Goal: Task Accomplishment & Management: Use online tool/utility

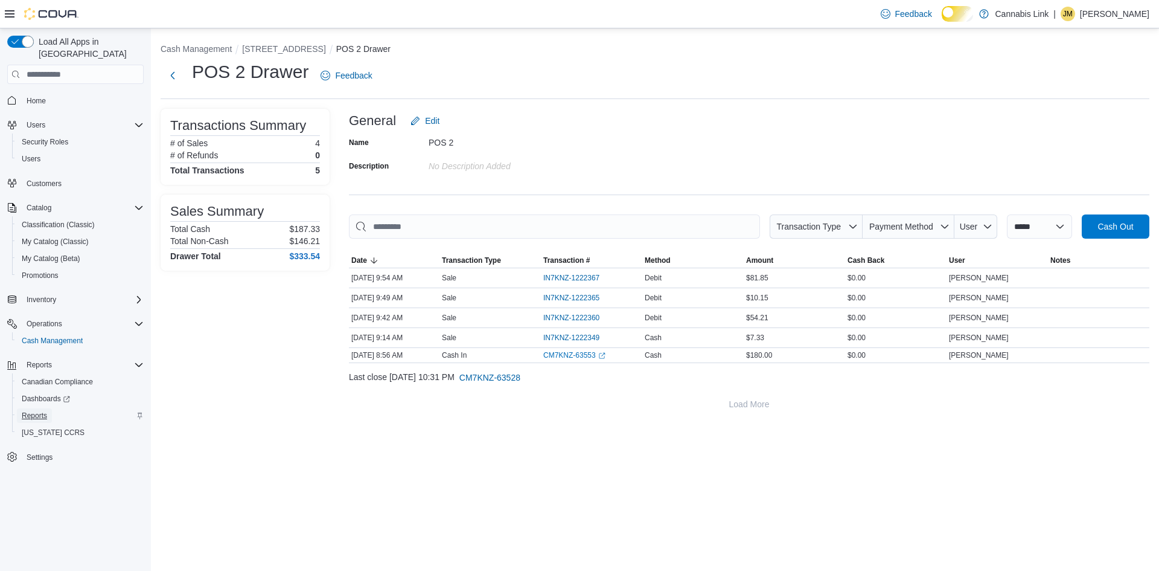
click at [45, 408] on span "Reports" at bounding box center [34, 415] width 25 height 14
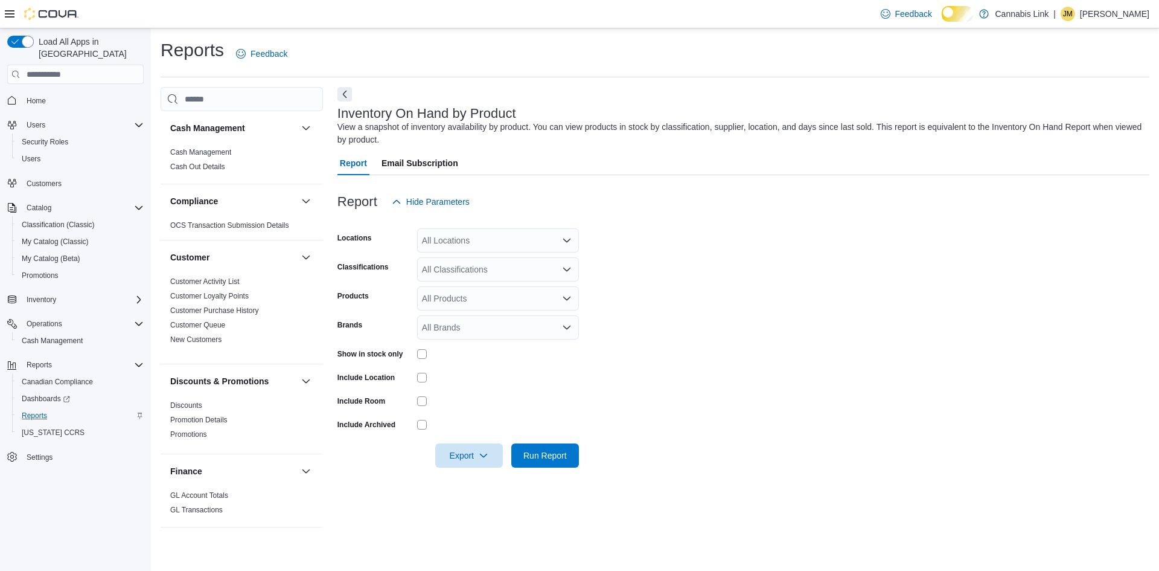
click at [473, 245] on div "All Locations" at bounding box center [498, 240] width 162 height 24
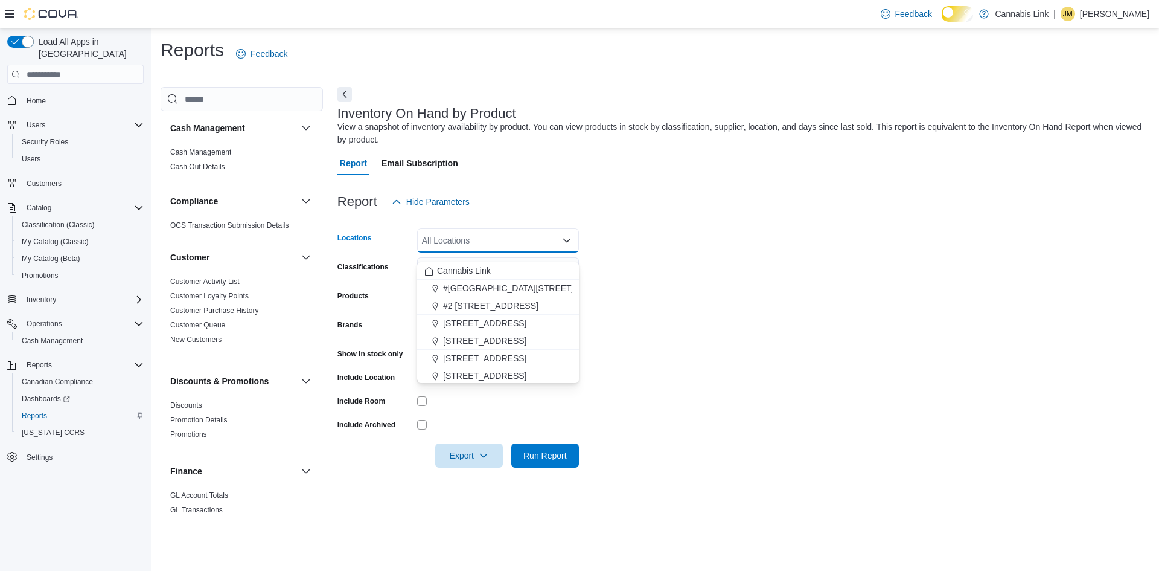
click at [499, 324] on span "[STREET_ADDRESS]" at bounding box center [484, 323] width 83 height 12
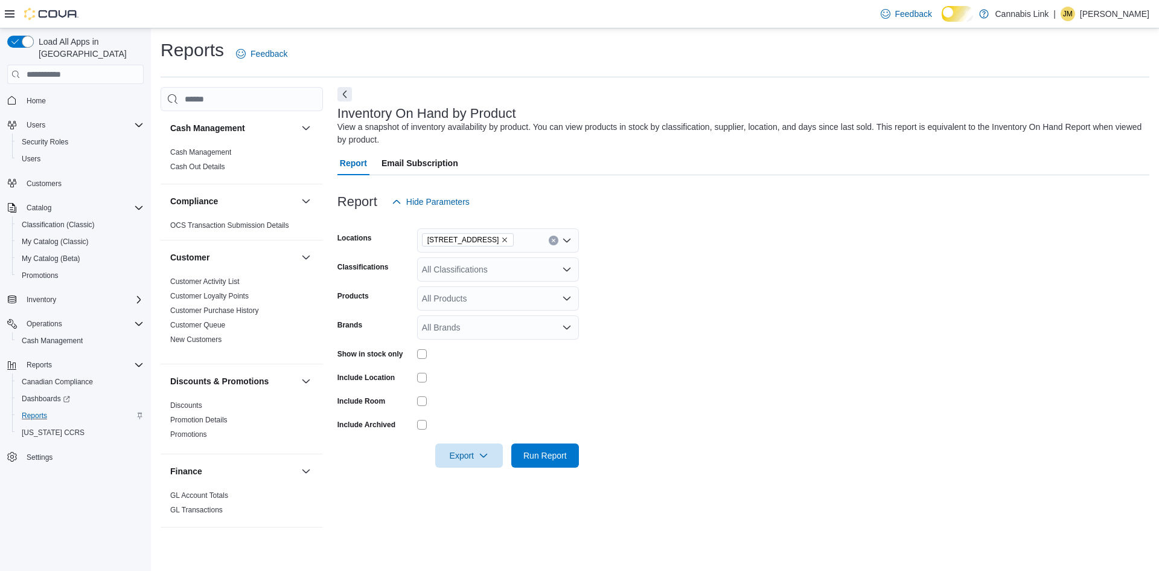
click at [635, 308] on form "Locations [STREET_ADDRESS] Classifications All Classifications Products All Pro…" at bounding box center [744, 341] width 812 height 254
click at [537, 461] on span "Run Report" at bounding box center [545, 455] width 43 height 12
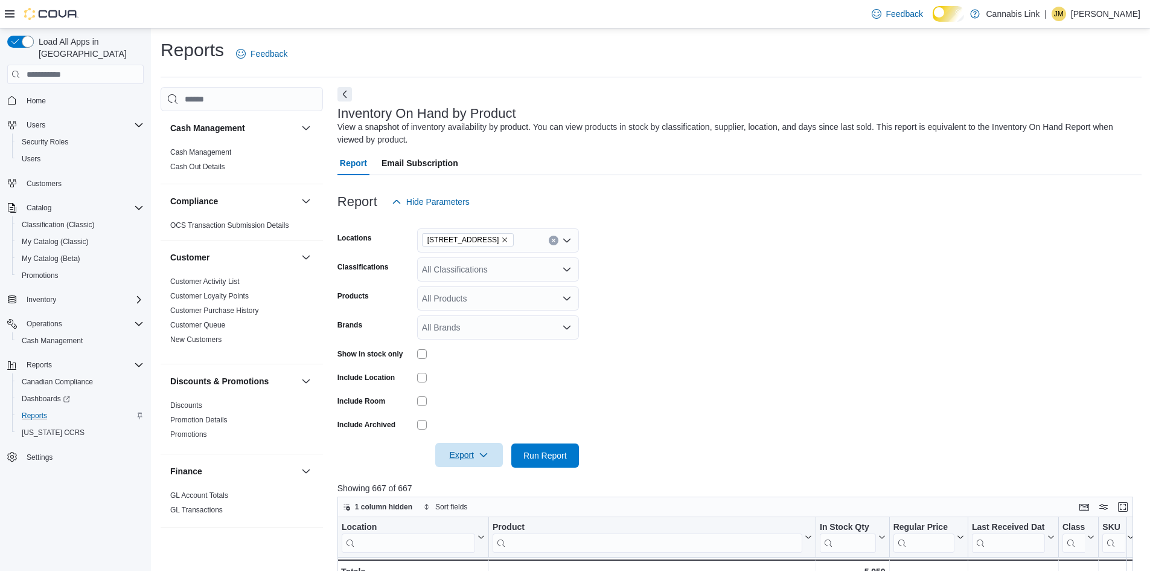
click at [460, 467] on span "Export" at bounding box center [469, 455] width 53 height 24
click at [469, 385] on button "Export to Excel" at bounding box center [462, 392] width 69 height 24
